Goal: Find specific page/section: Find specific page/section

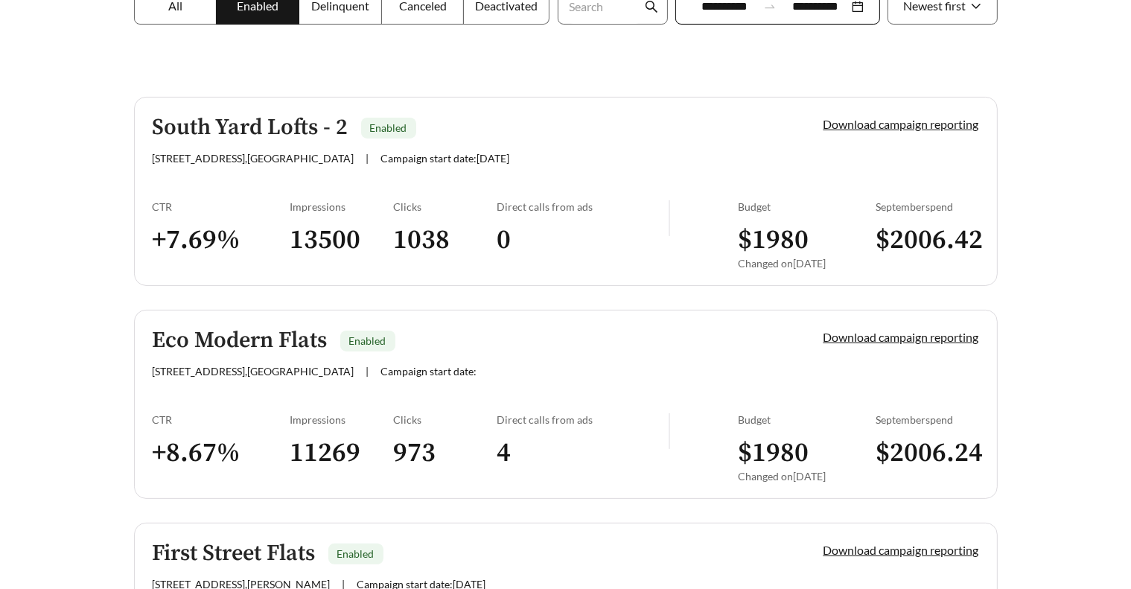
scroll to position [304, 0]
click at [277, 124] on h5 "South Yard Lofts - 2" at bounding box center [251, 127] width 196 height 25
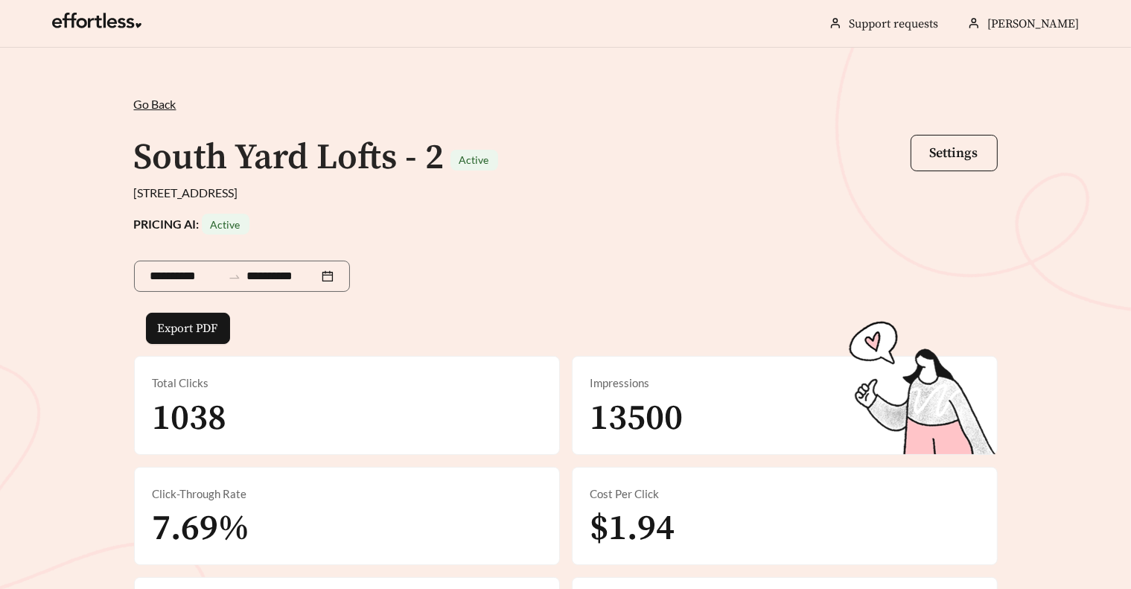
click at [149, 102] on span "Go Back" at bounding box center [155, 104] width 42 height 14
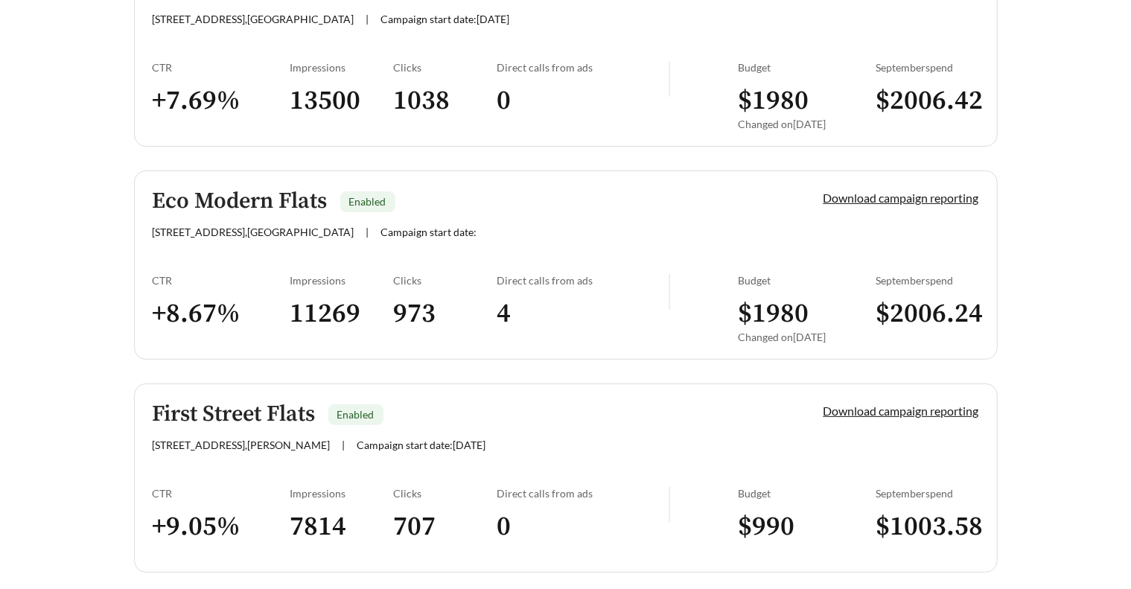
scroll to position [442, 0]
click at [285, 200] on h5 "Eco Modern Flats" at bounding box center [240, 202] width 175 height 25
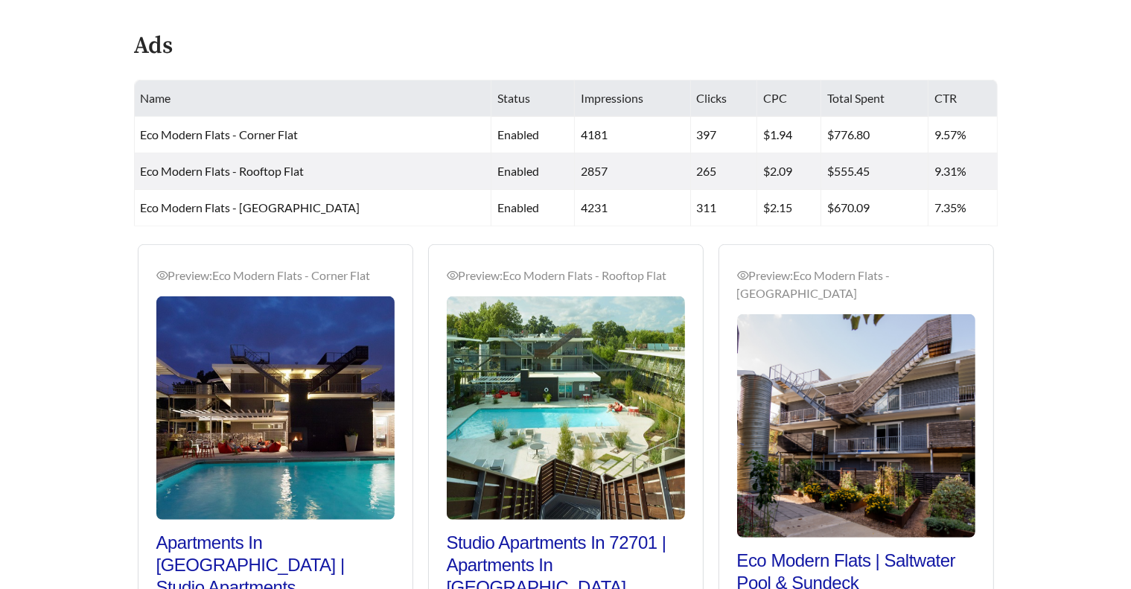
scroll to position [742, 0]
